Goal: Task Accomplishment & Management: Complete application form

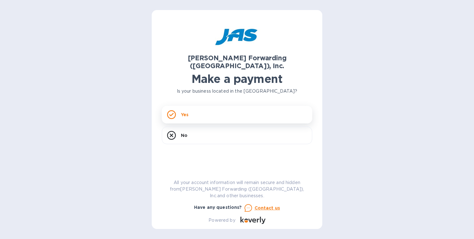
click at [216, 106] on div "Yes" at bounding box center [237, 115] width 151 height 18
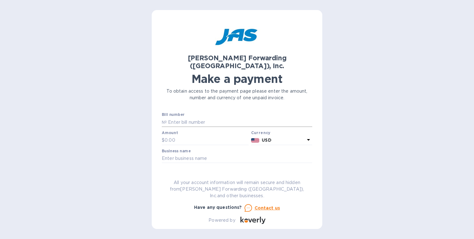
click at [181, 117] on input "text" at bounding box center [240, 121] width 146 height 9
paste input "SFO503378281"
click at [167, 117] on input "SFO503378281" at bounding box center [240, 121] width 146 height 9
type input "SFO503378281"
click at [174, 136] on input "text" at bounding box center [207, 140] width 84 height 9
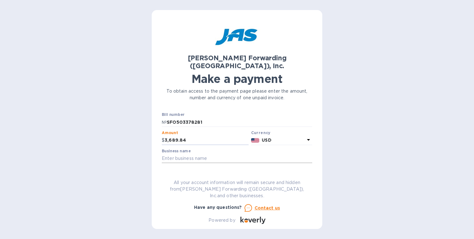
type input "3,689.84"
click at [221, 154] on input "text" at bounding box center [237, 158] width 151 height 9
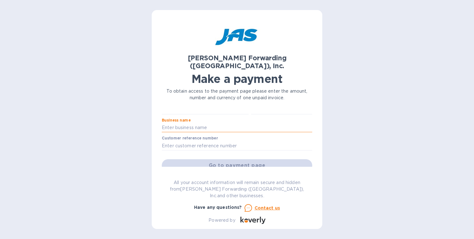
scroll to position [32, 0]
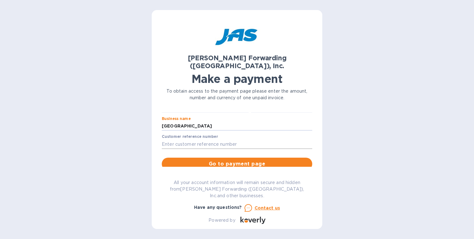
type input "[GEOGRAPHIC_DATA]"
click at [186, 139] on input "text" at bounding box center [237, 143] width 151 height 9
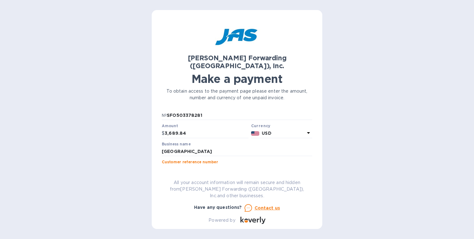
scroll to position [0, 0]
